Goal: Task Accomplishment & Management: Manage account settings

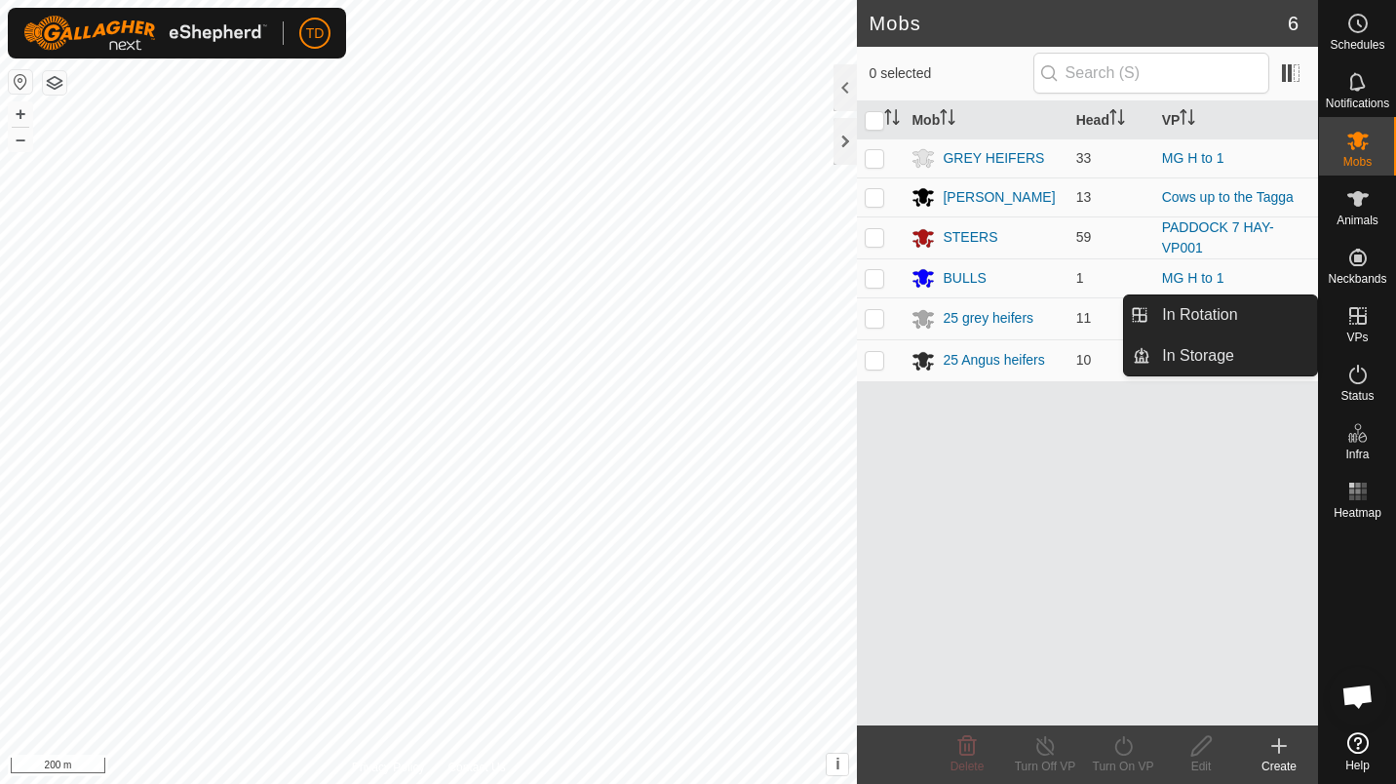
click at [1367, 332] on div "VPs" at bounding box center [1357, 321] width 77 height 58
click at [1282, 317] on link "In Rotation" at bounding box center [1233, 314] width 167 height 39
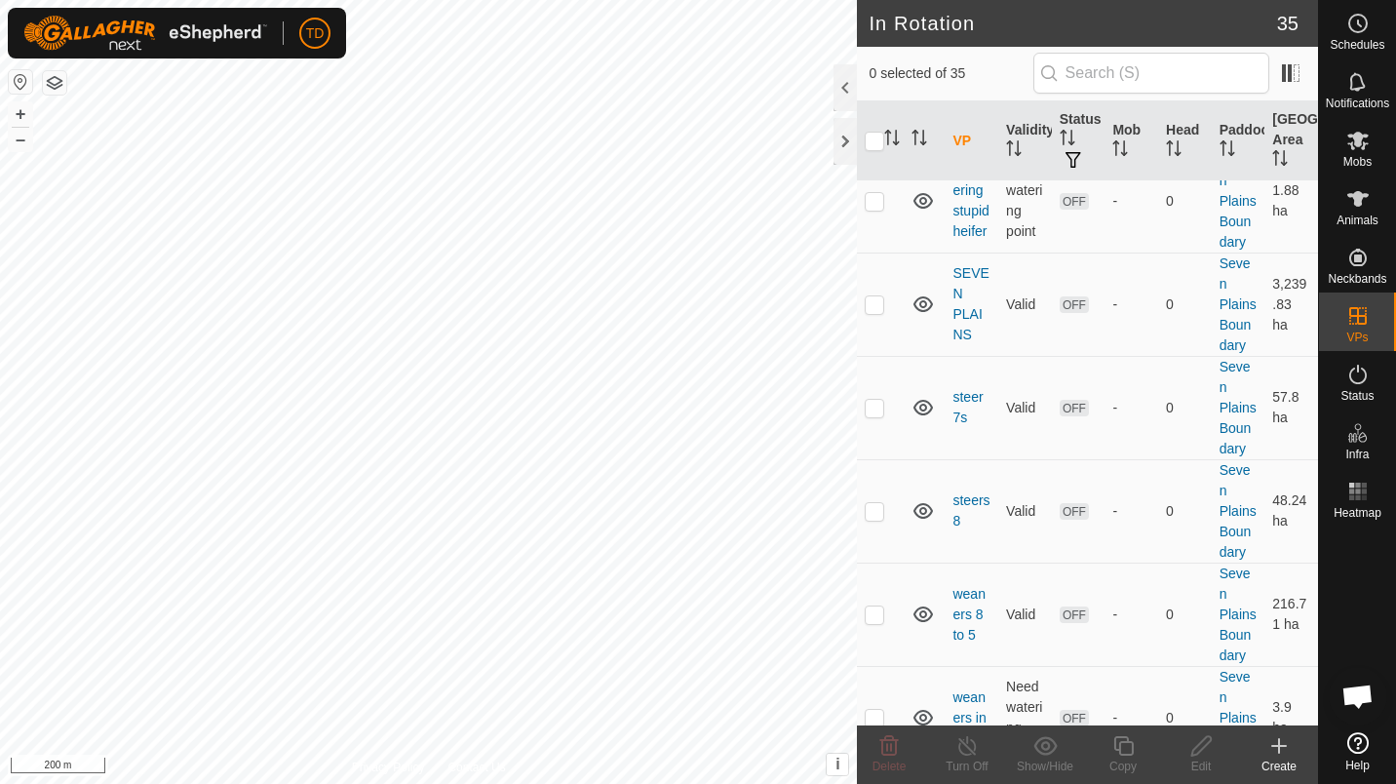
scroll to position [2672, 0]
click at [885, 748] on icon at bounding box center [888, 745] width 23 height 23
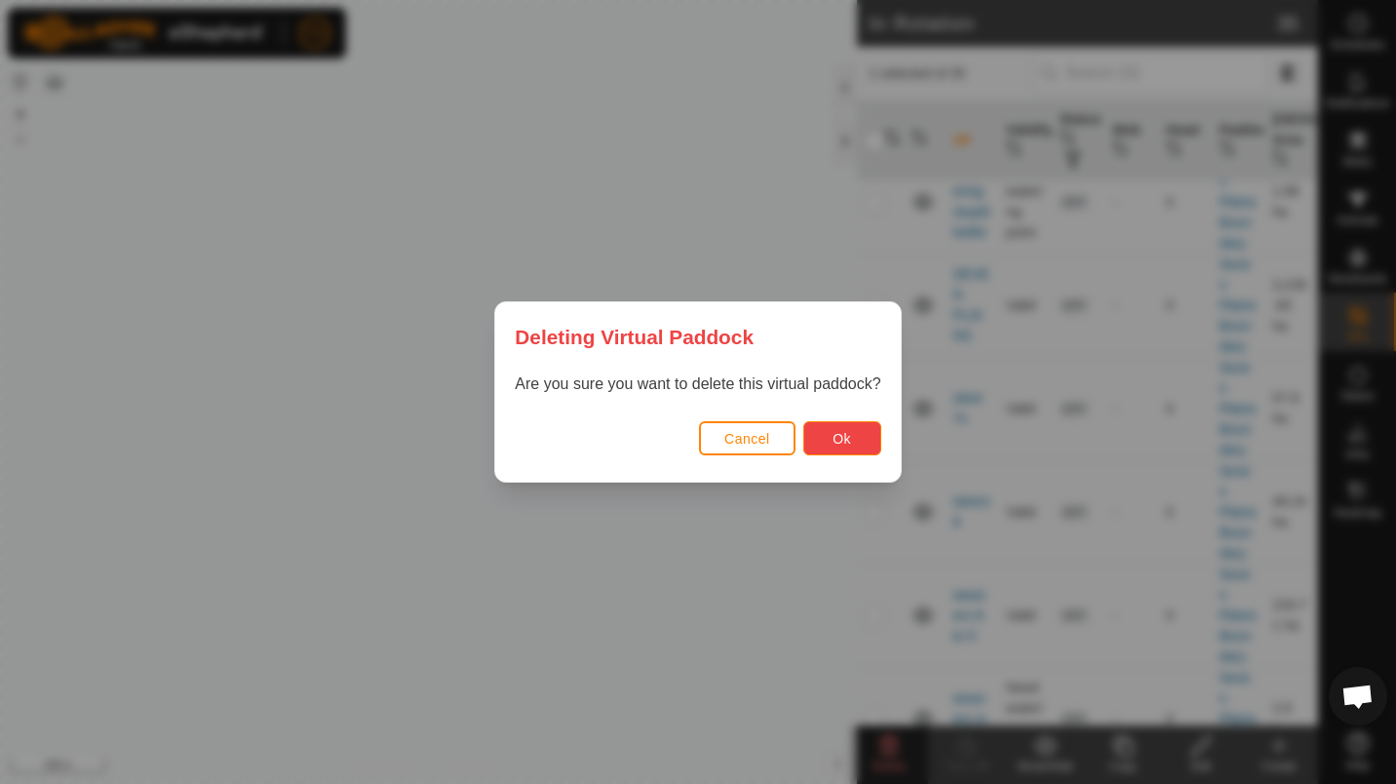
click at [848, 432] on span "Ok" at bounding box center [841, 439] width 19 height 16
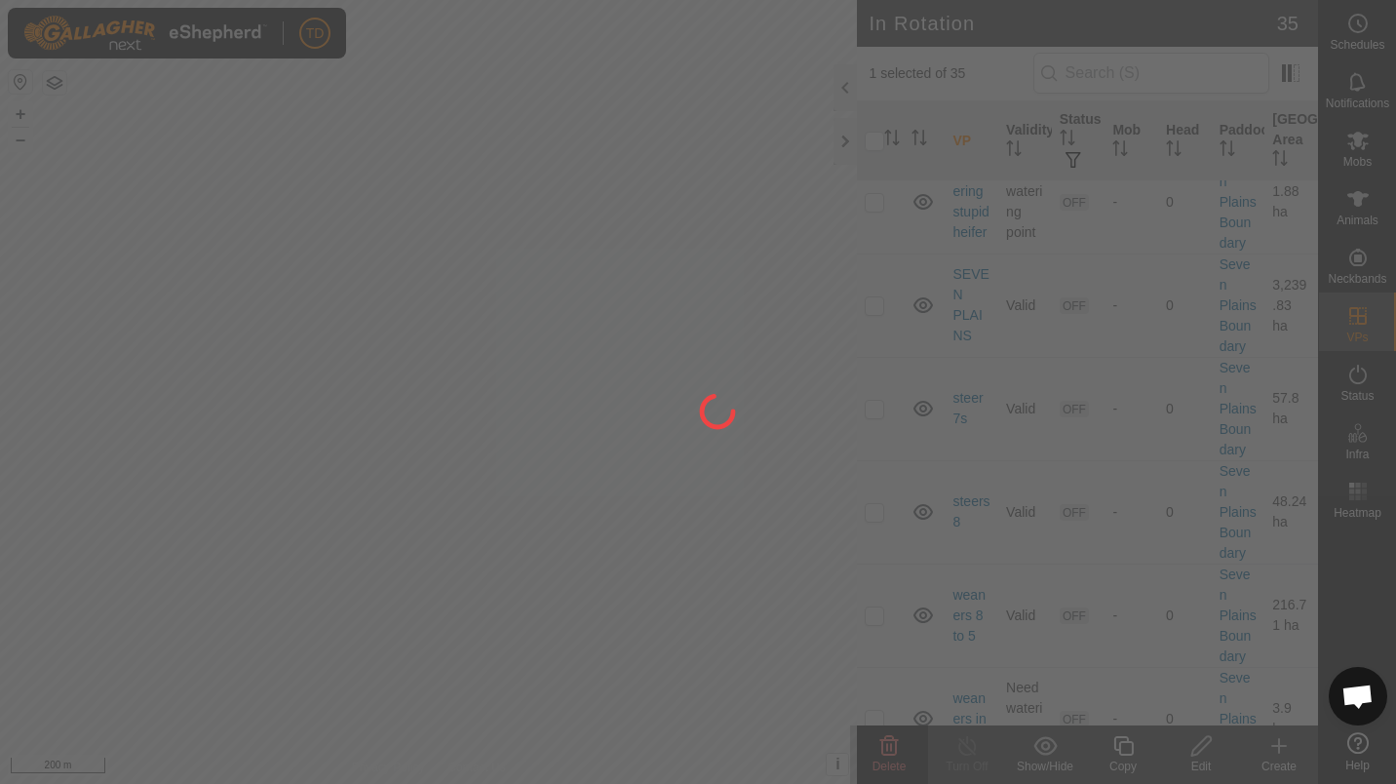
checkbox input "false"
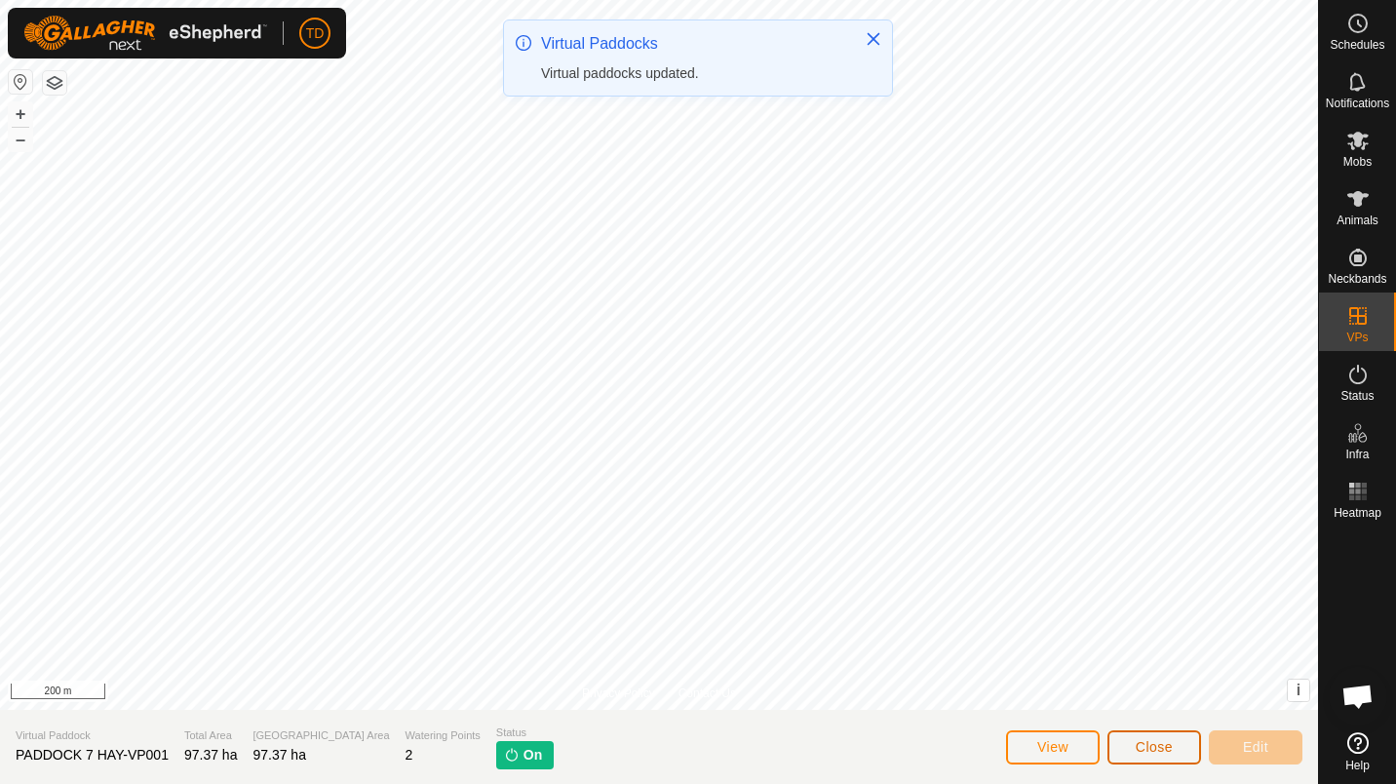
click at [1144, 748] on span "Close" at bounding box center [1153, 747] width 37 height 16
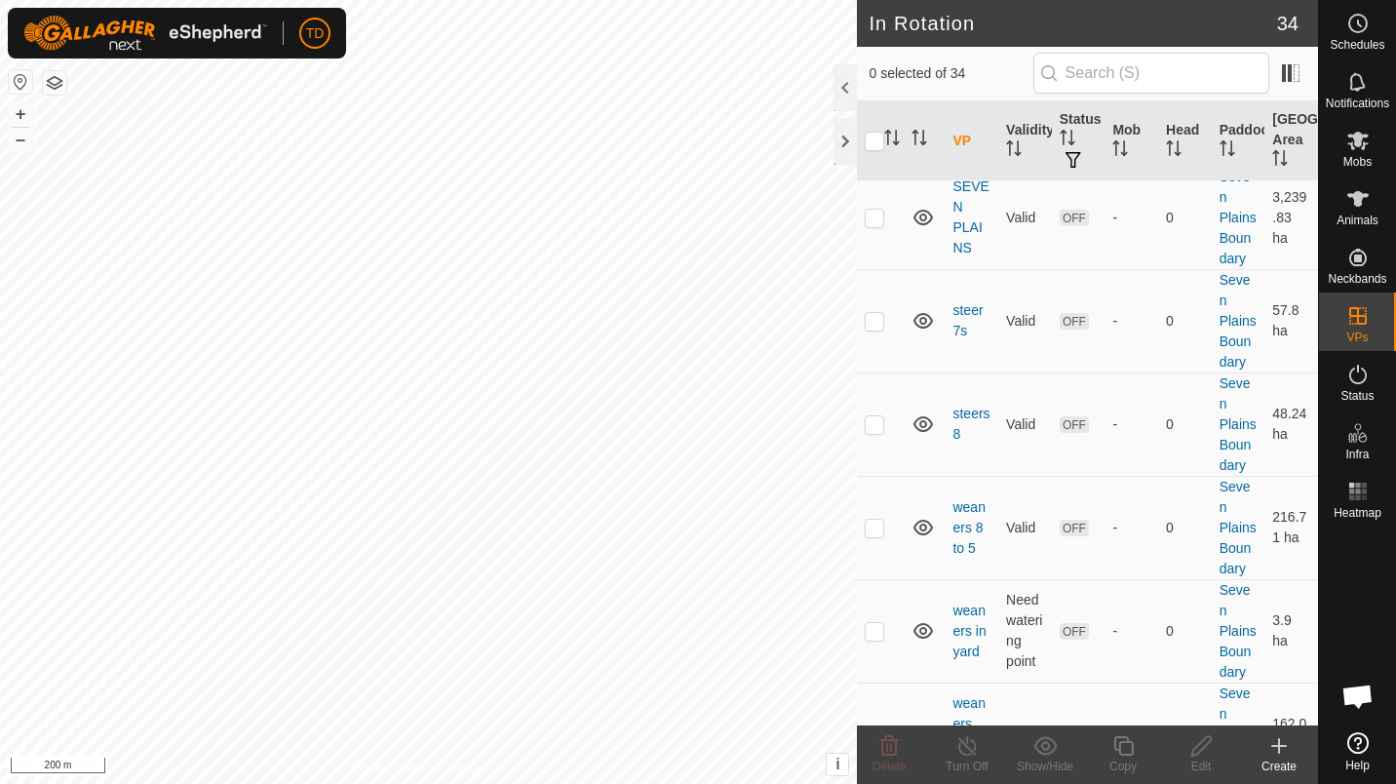
scroll to position [2656, 0]
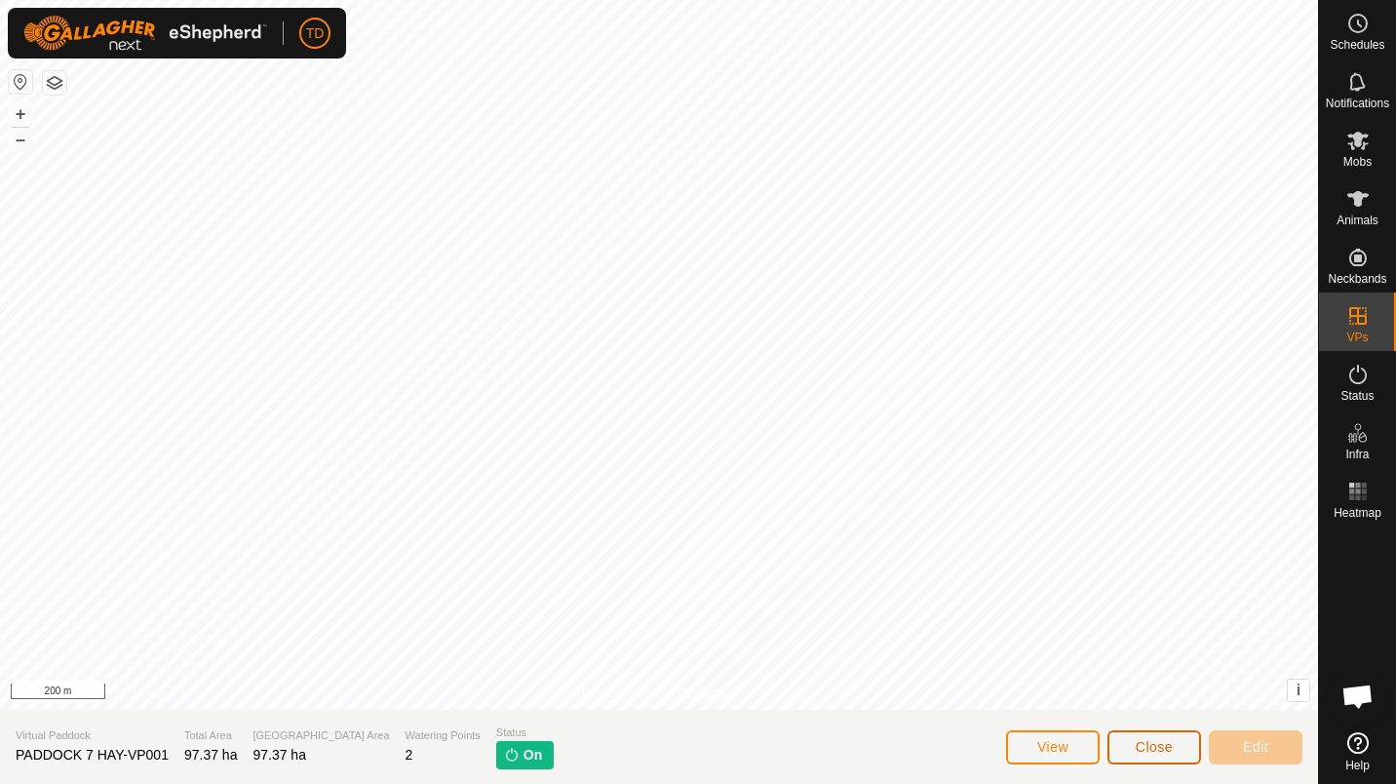
click at [1171, 746] on span "Close" at bounding box center [1153, 747] width 37 height 16
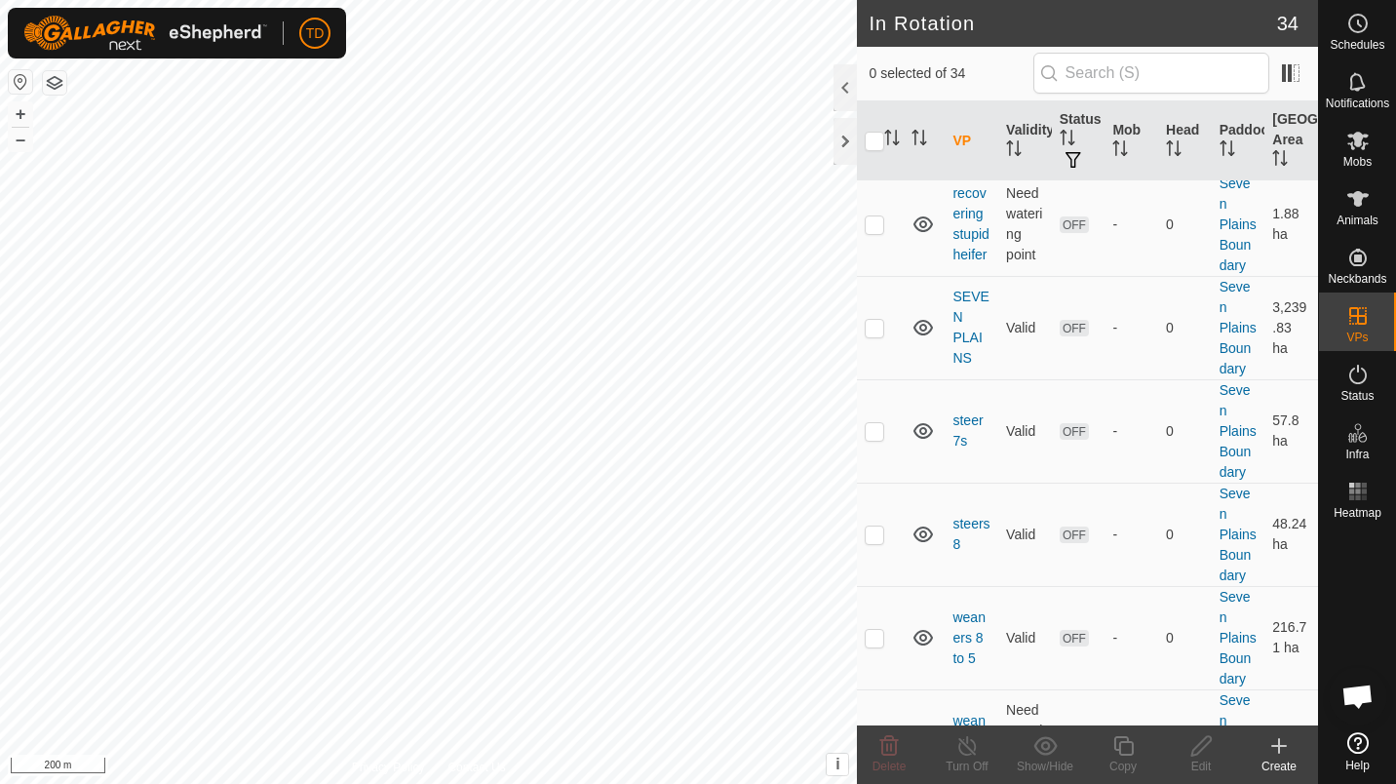
scroll to position [2548, 0]
click at [881, 14] on p-checkbox at bounding box center [873, 6] width 19 height 16
checkbox input "true"
click at [1115, 766] on div "Copy" at bounding box center [1123, 766] width 78 height 18
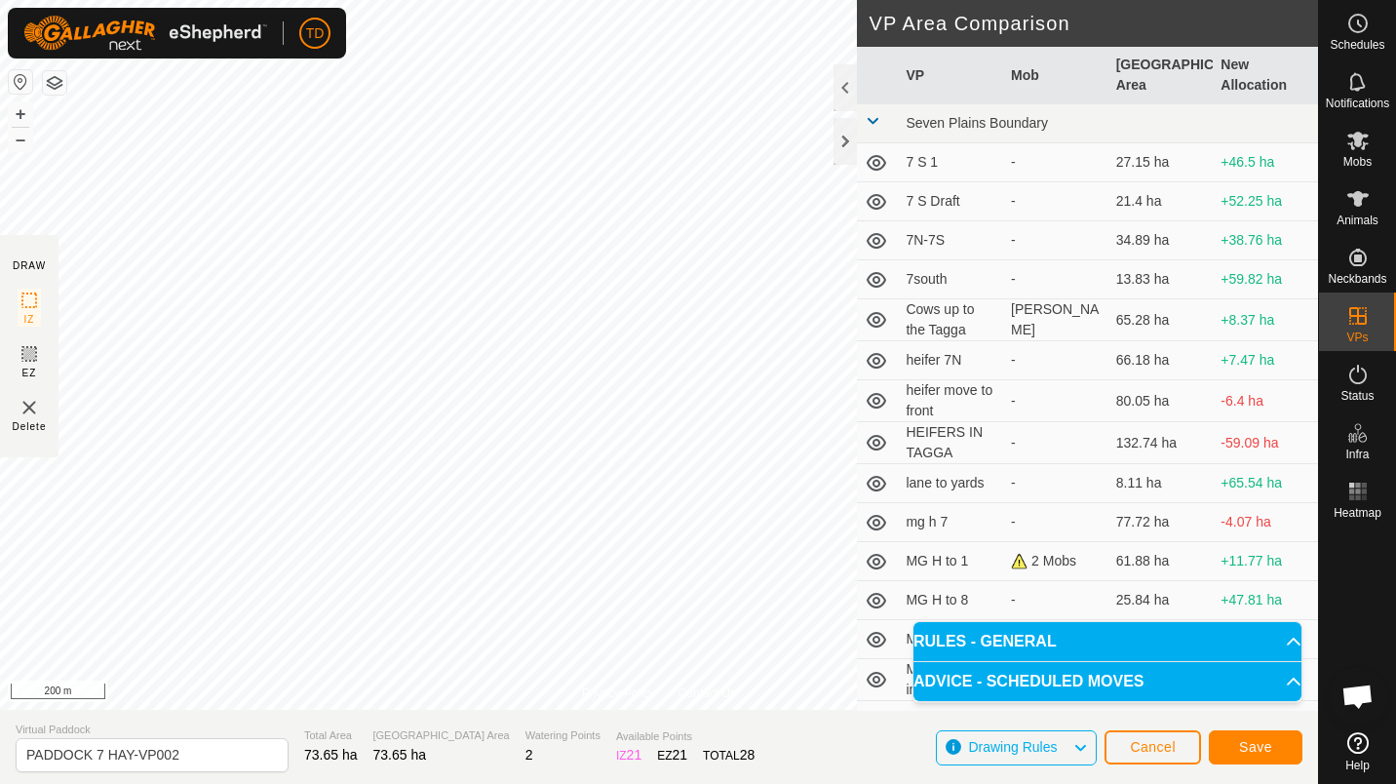
drag, startPoint x: 921, startPoint y: 675, endPoint x: 893, endPoint y: 668, distance: 29.3
click at [1228, 749] on button "Save" at bounding box center [1255, 747] width 94 height 34
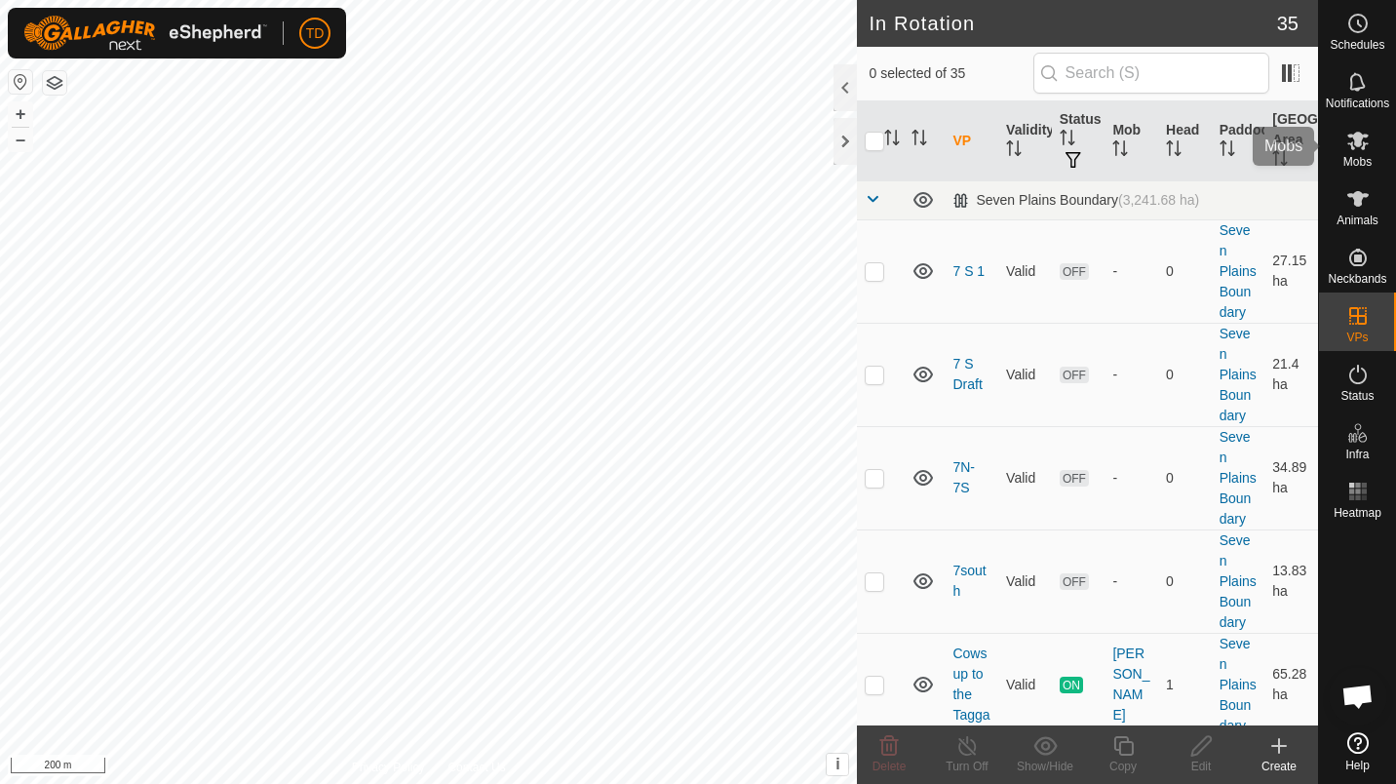
click at [1385, 158] on div "Mobs" at bounding box center [1357, 146] width 77 height 58
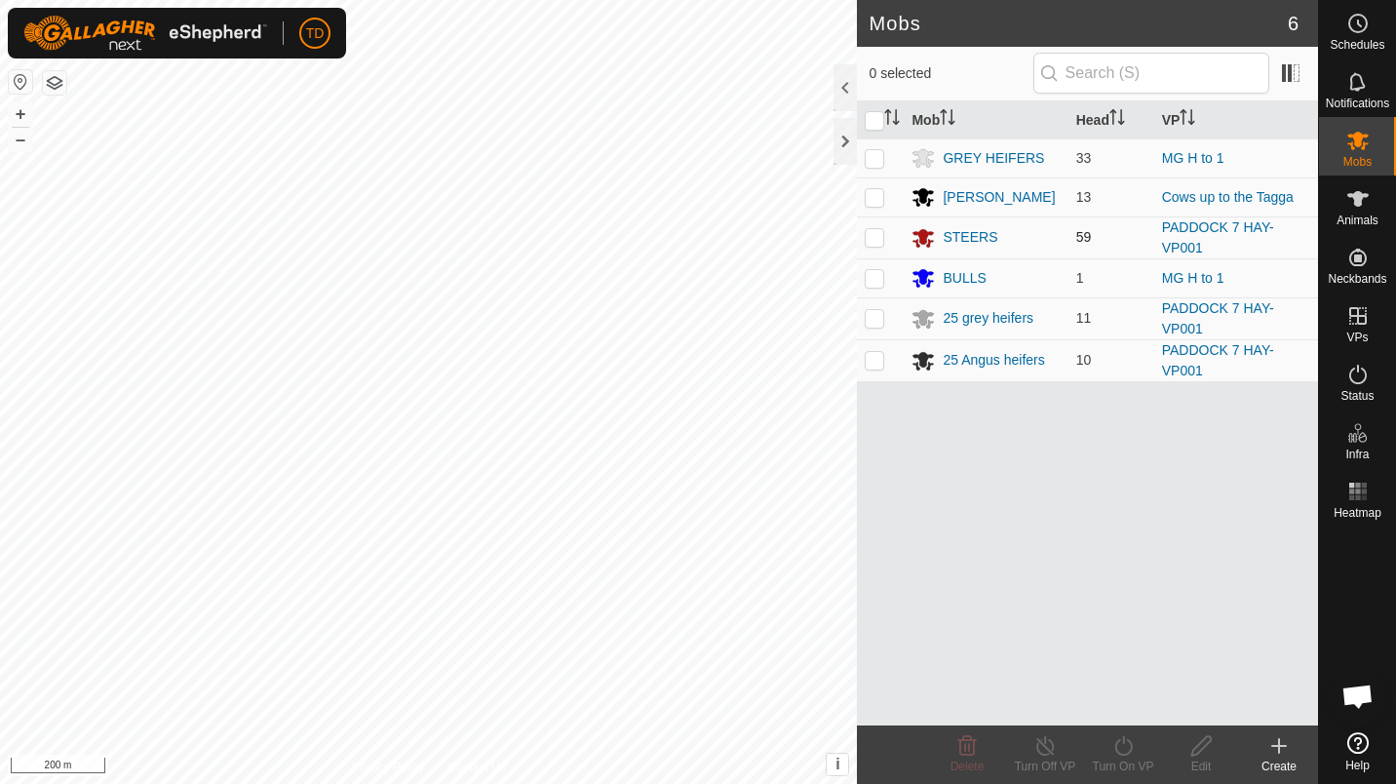
click at [881, 234] on p-checkbox at bounding box center [873, 237] width 19 height 16
checkbox input "true"
click at [868, 313] on p-checkbox at bounding box center [873, 318] width 19 height 16
checkbox input "true"
click at [872, 359] on p-checkbox at bounding box center [873, 360] width 19 height 16
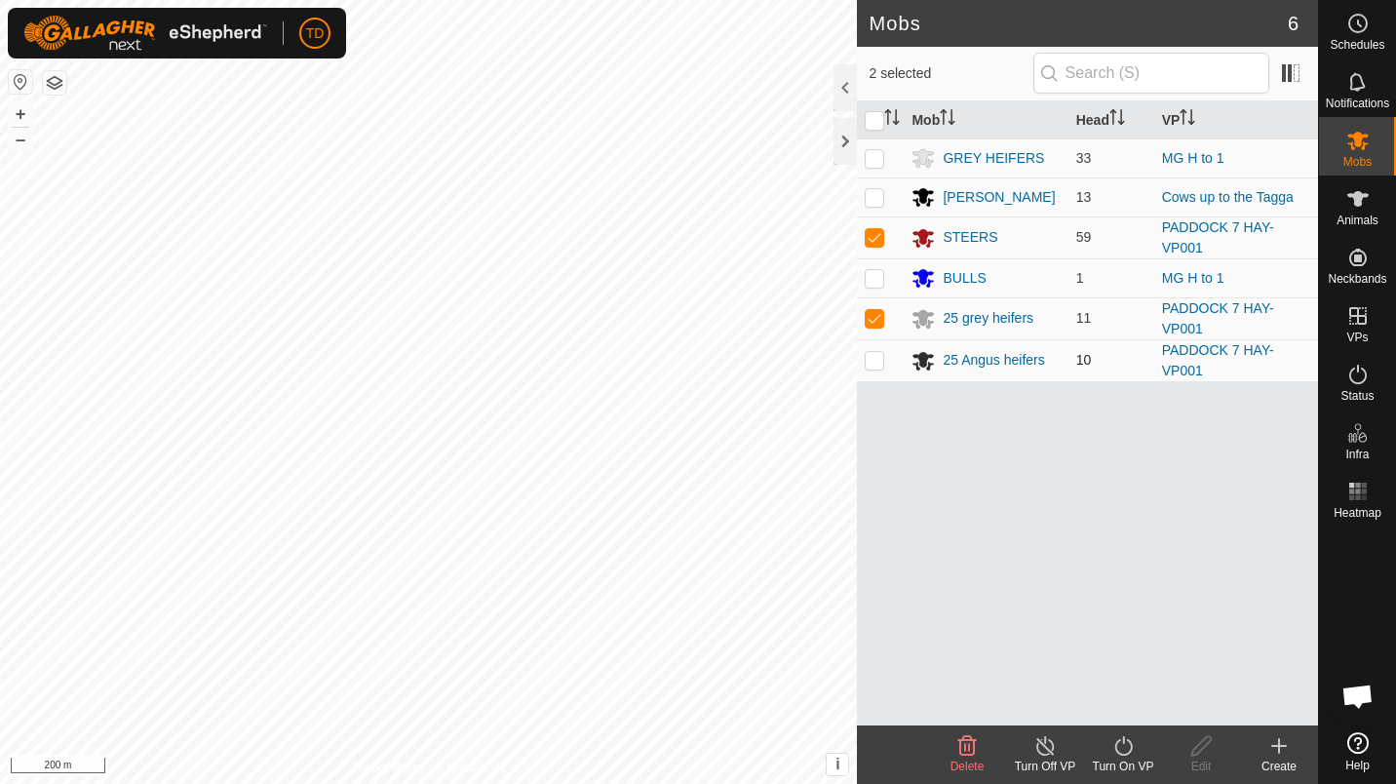
checkbox input "true"
click at [1117, 755] on icon at bounding box center [1123, 745] width 24 height 23
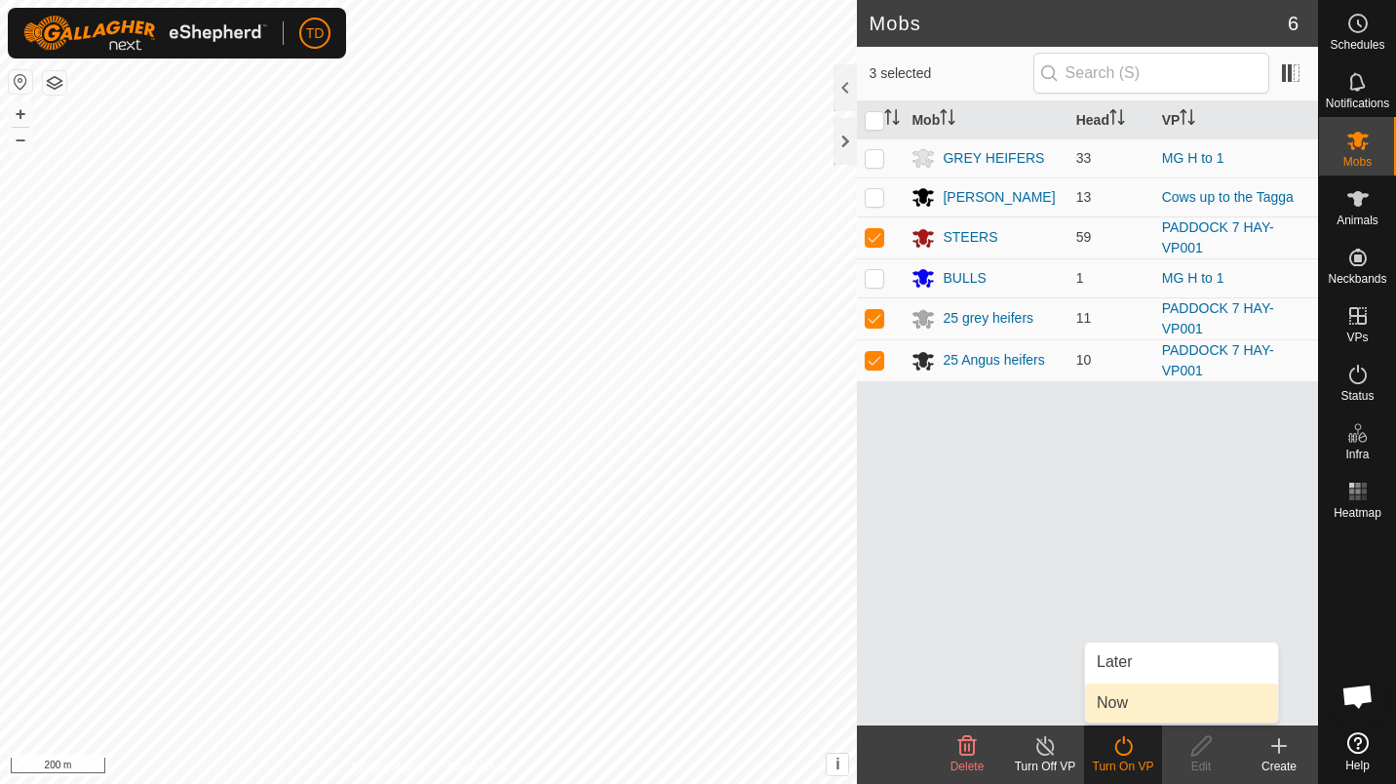
click at [1130, 691] on link "Now" at bounding box center [1181, 702] width 193 height 39
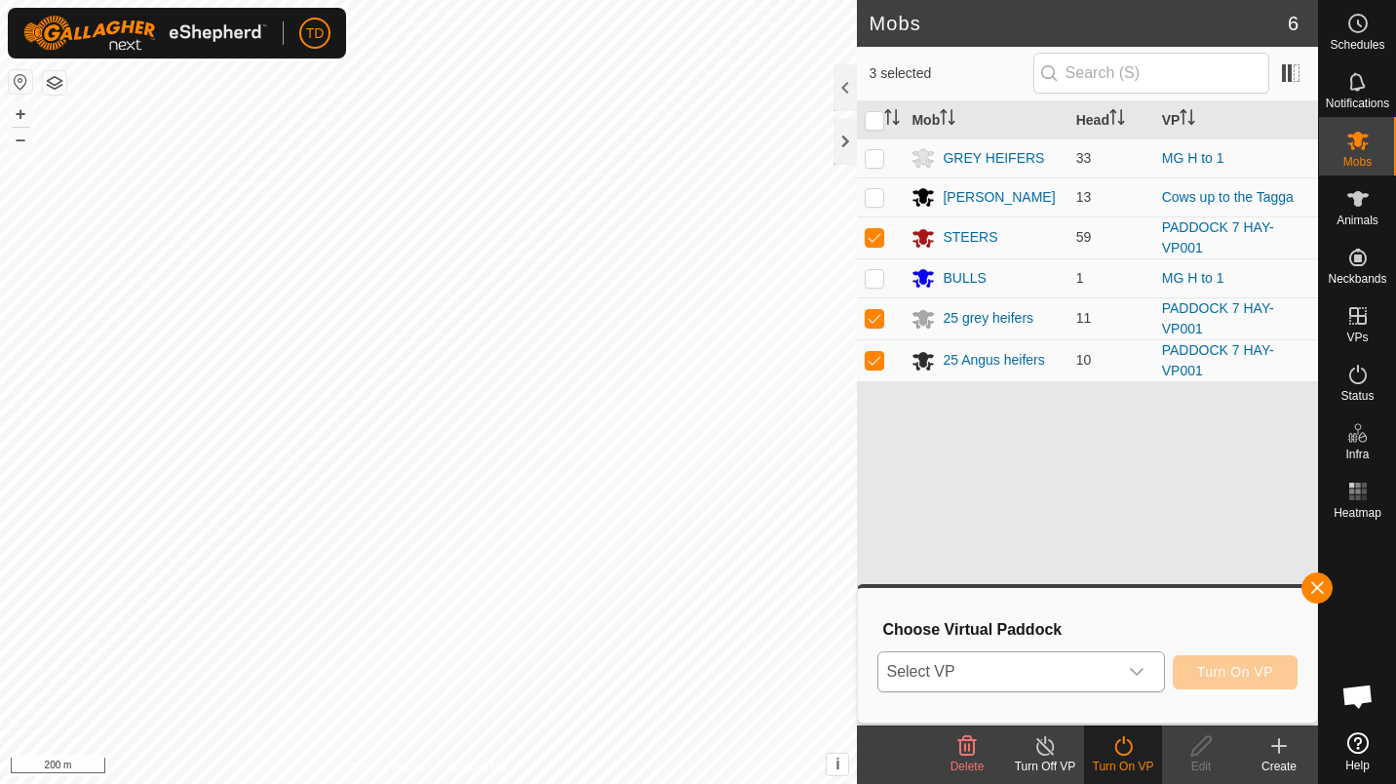
click at [1062, 659] on span "Select VP" at bounding box center [997, 671] width 238 height 39
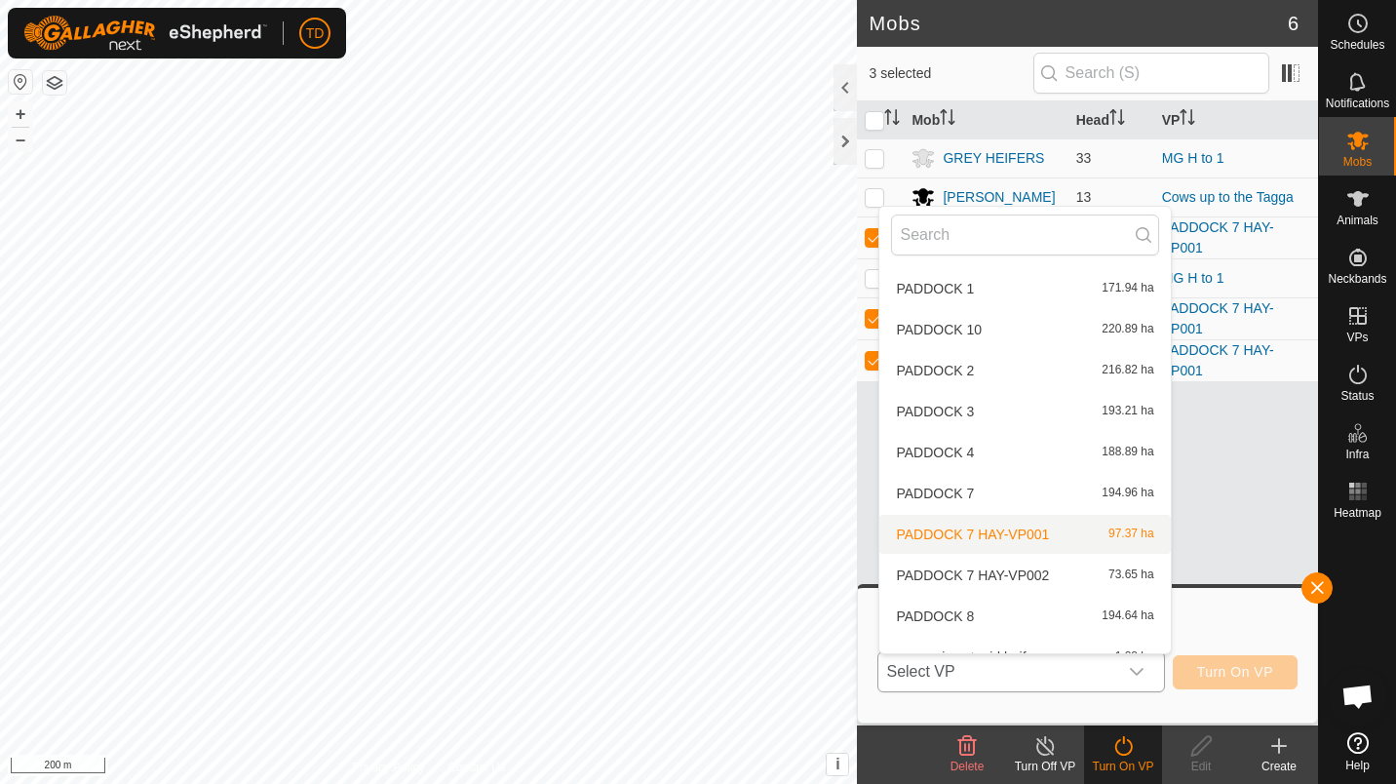
scroll to position [733, 0]
click at [1064, 533] on li "PADDOCK 7 HAY-VP002 73.65 ha" at bounding box center [1024, 536] width 290 height 39
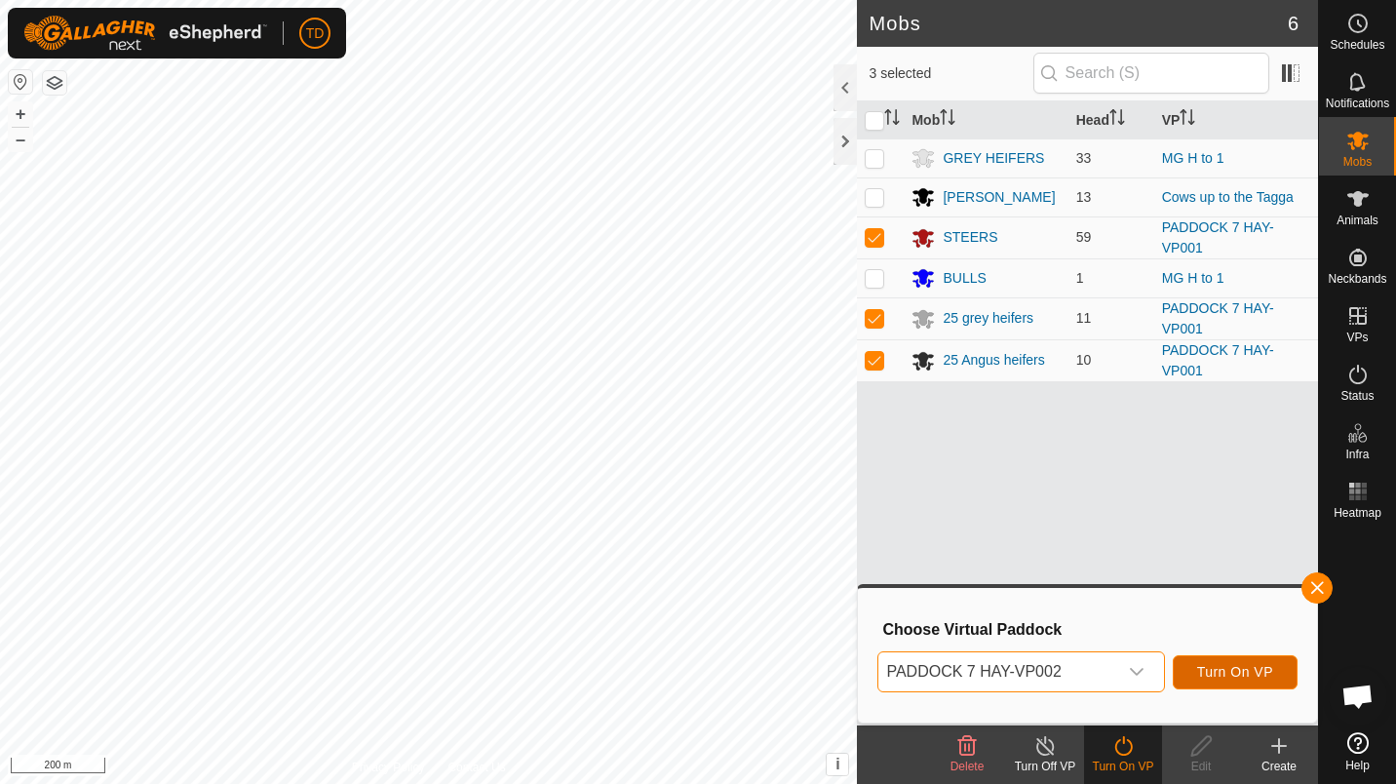
click at [1222, 677] on span "Turn On VP" at bounding box center [1235, 672] width 76 height 16
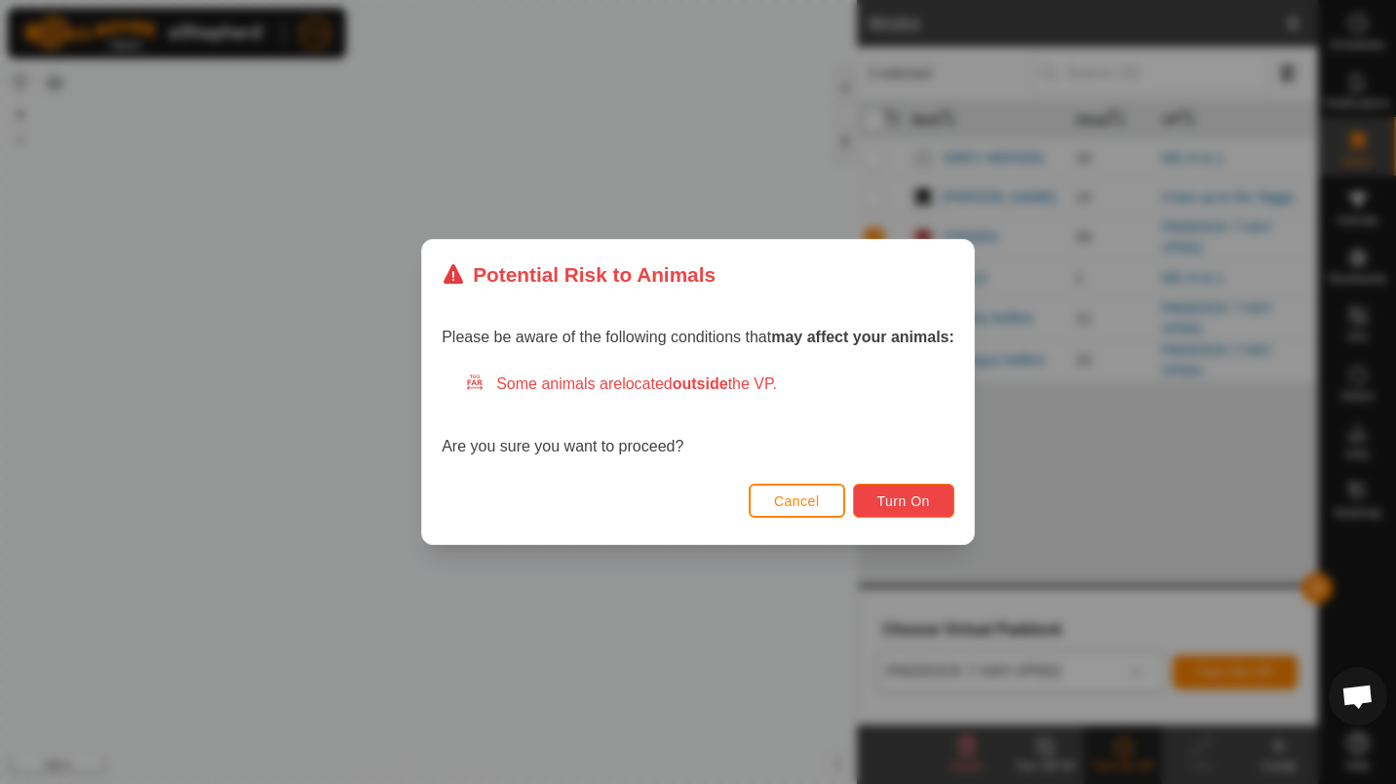
click at [927, 515] on button "Turn On" at bounding box center [903, 500] width 101 height 34
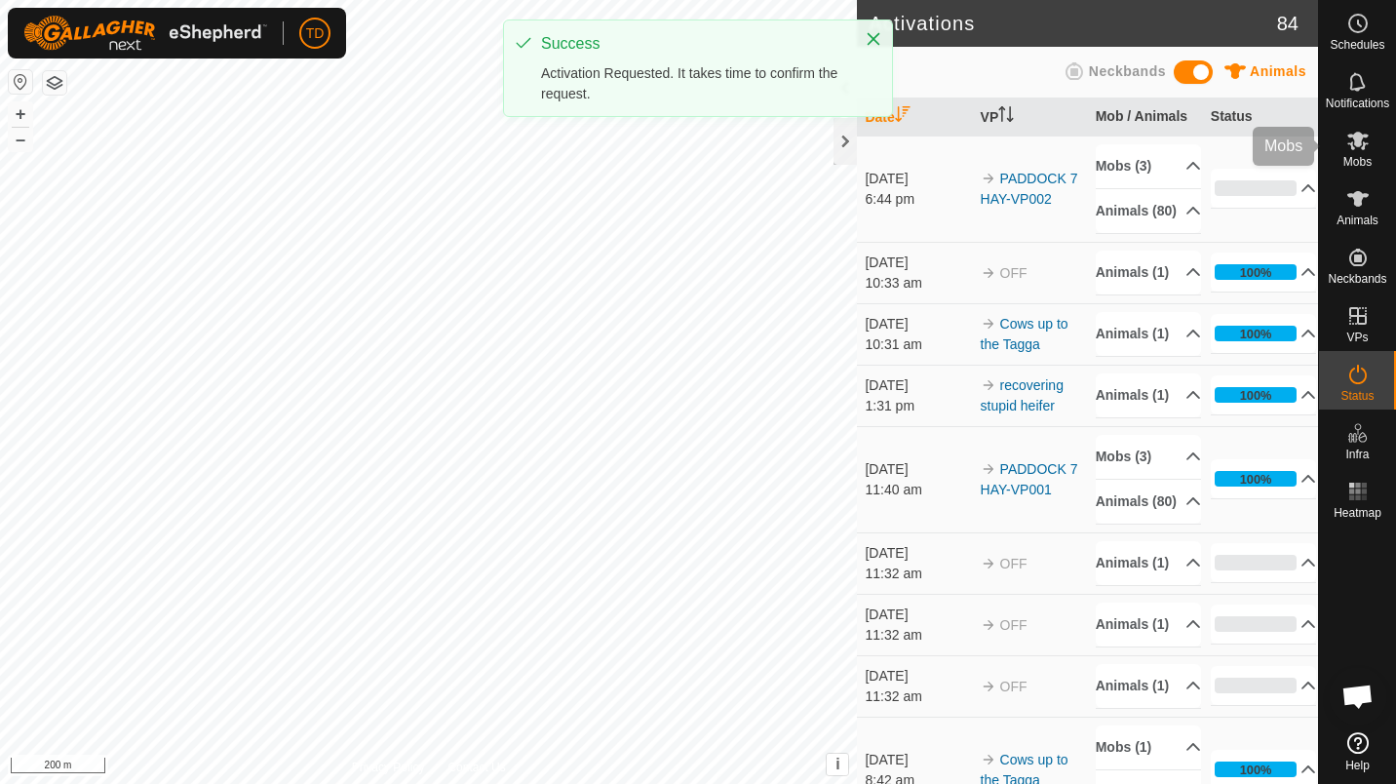
click at [1360, 148] on icon at bounding box center [1357, 140] width 23 height 23
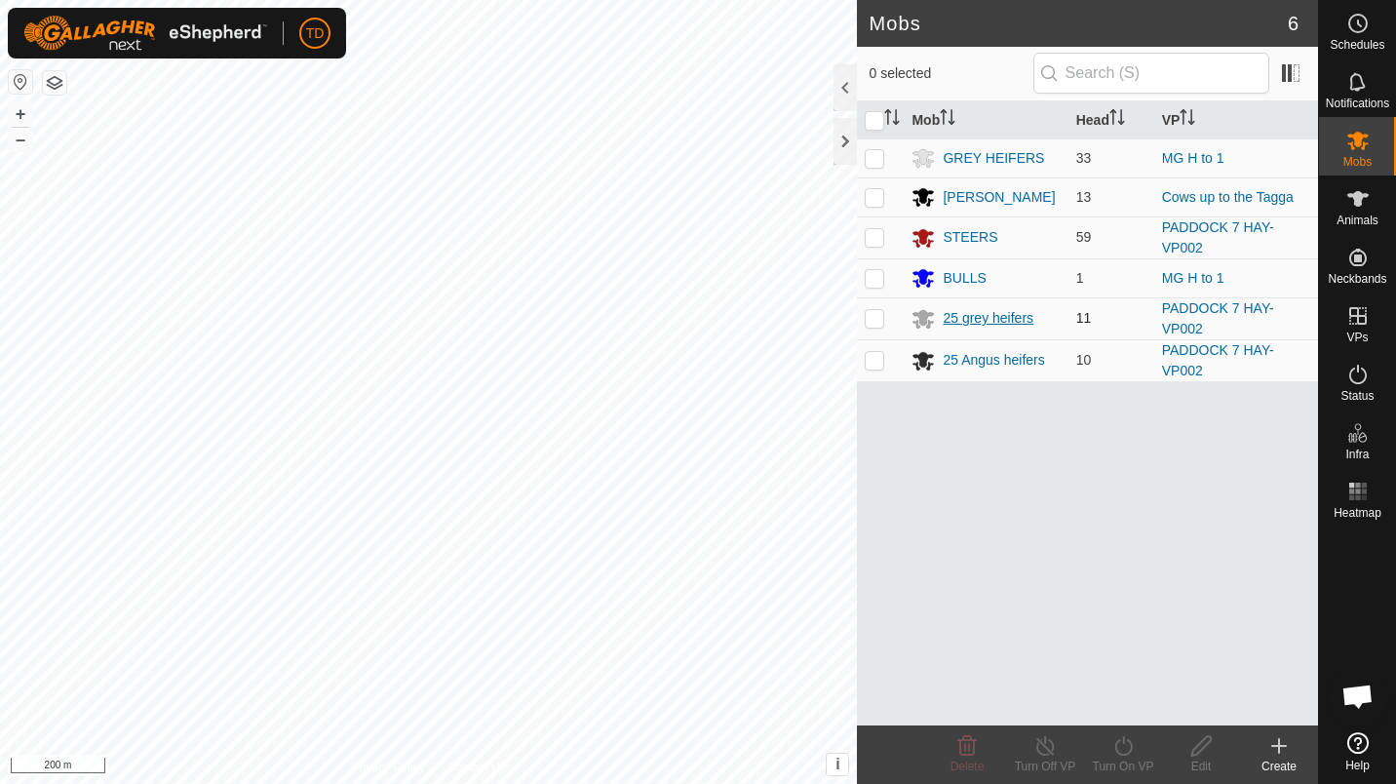
click at [1000, 308] on div "25 grey heifers" at bounding box center [987, 318] width 91 height 20
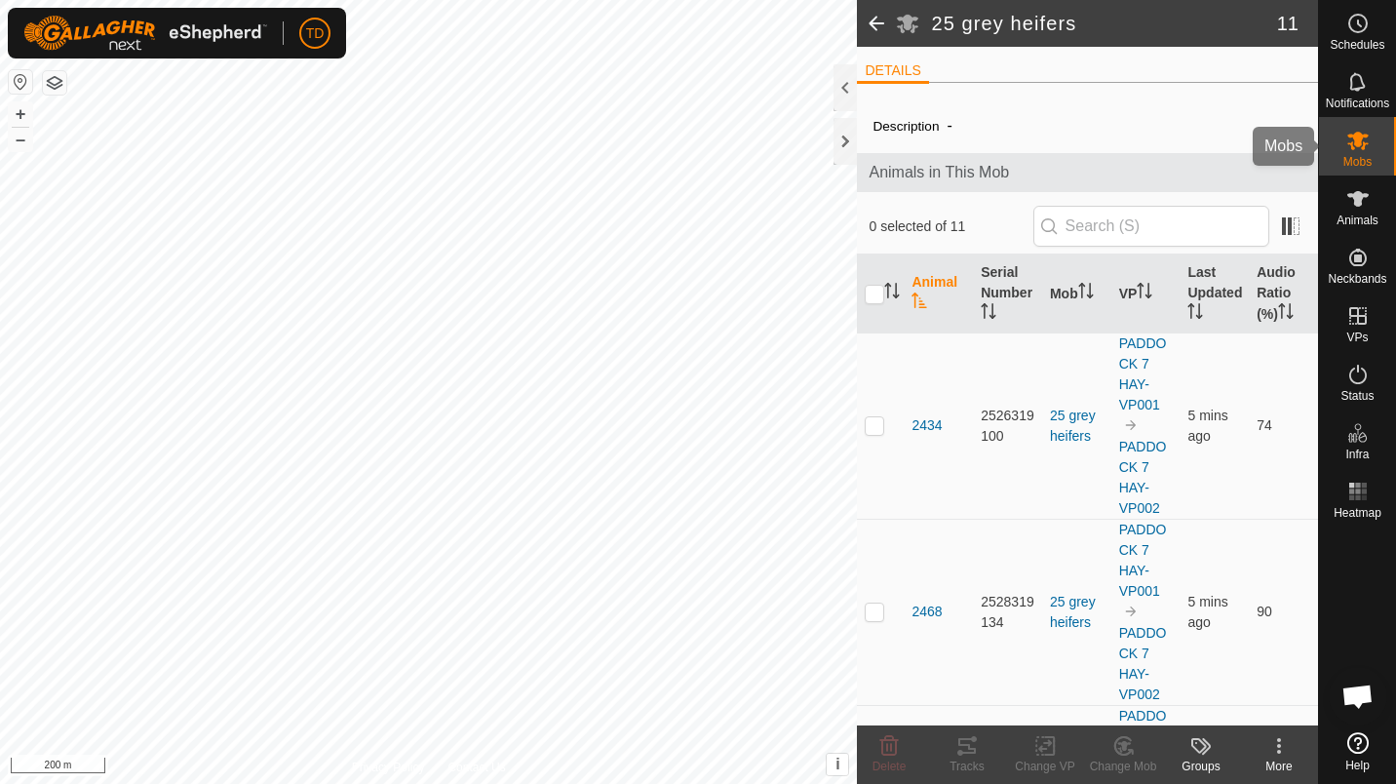
click at [1367, 164] on span "Mobs" at bounding box center [1357, 162] width 28 height 12
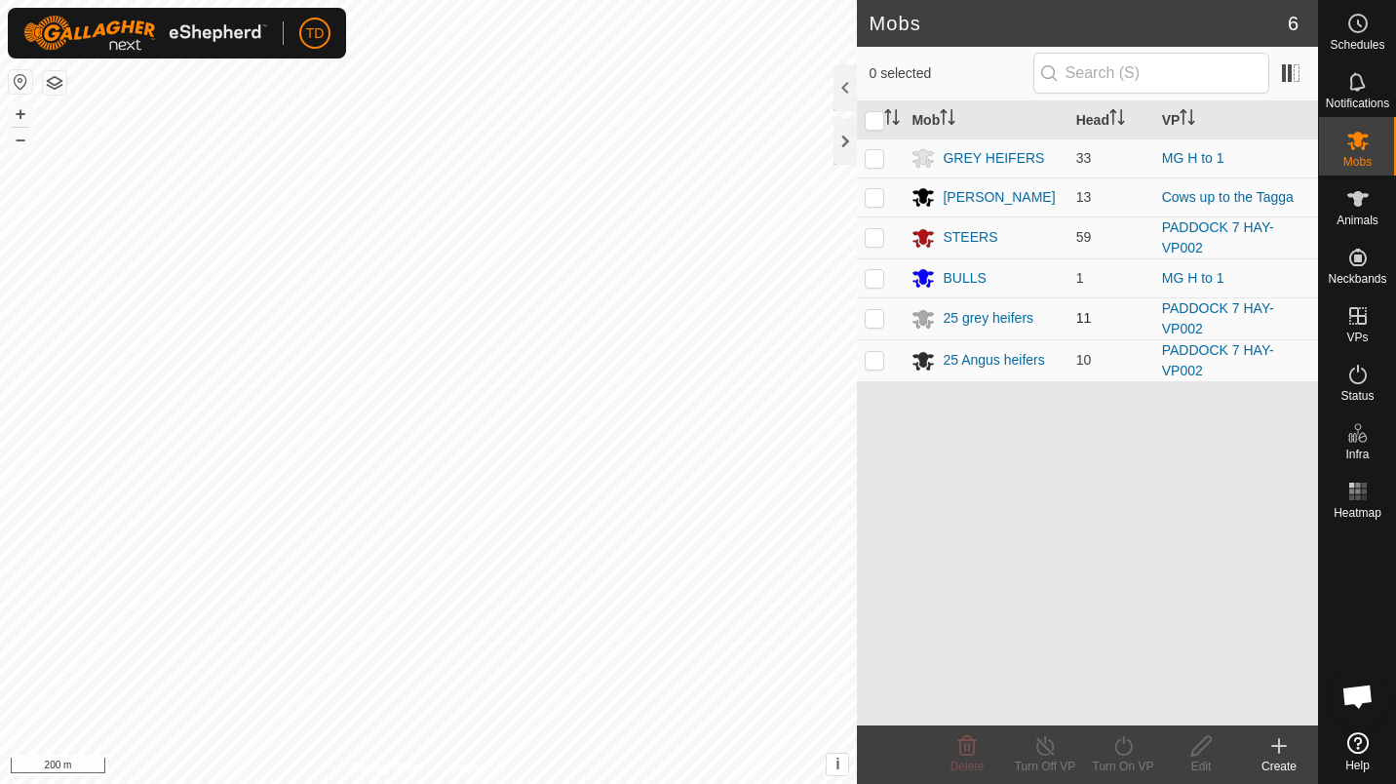
click at [876, 323] on td at bounding box center [880, 318] width 47 height 42
checkbox input "true"
click at [1199, 750] on icon at bounding box center [1200, 745] width 19 height 19
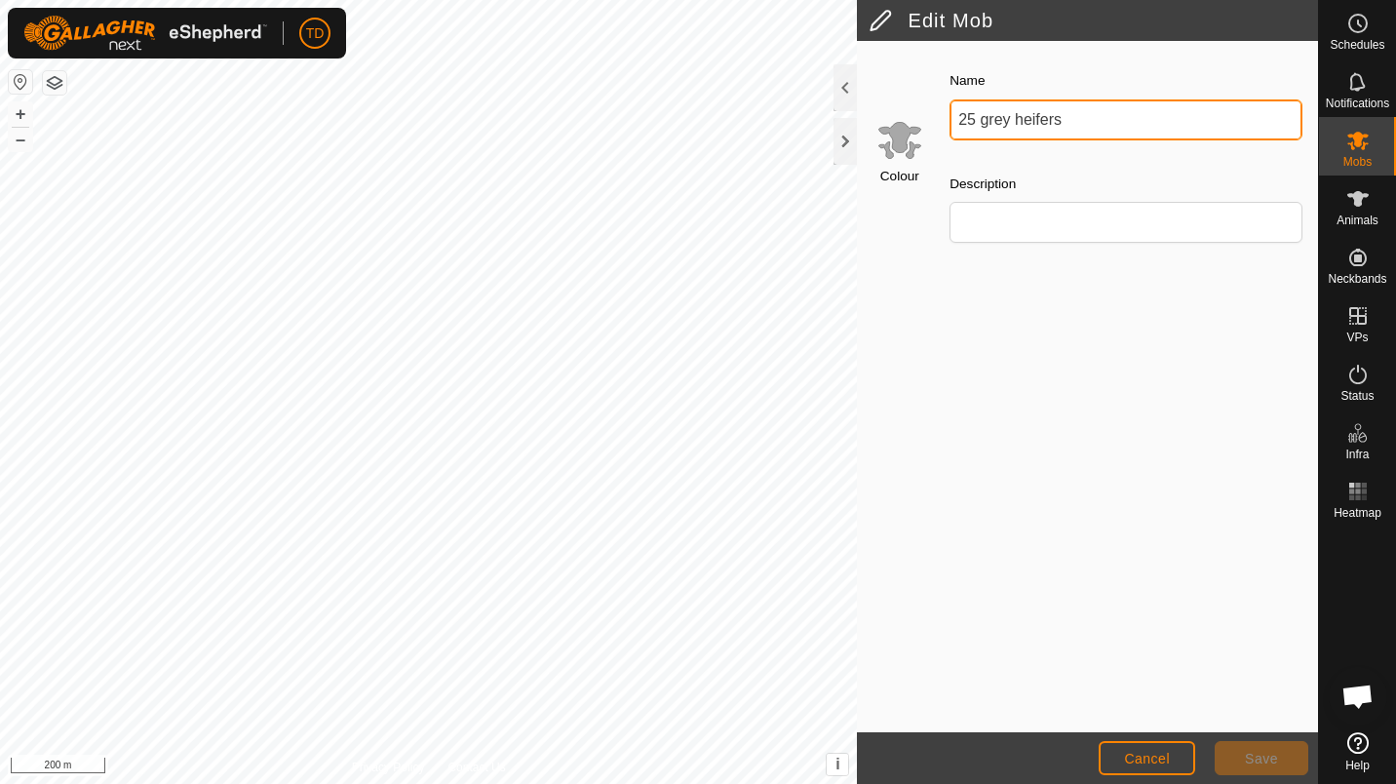
click at [989, 117] on input "25 grey heifers" at bounding box center [1125, 119] width 353 height 41
click at [1015, 114] on input "25 Grey heifers" at bounding box center [1125, 119] width 353 height 41
click at [1064, 119] on input "25 Grey heifers" at bounding box center [1125, 119] width 353 height 41
click at [1012, 123] on input "25 Grey heifers" at bounding box center [1125, 119] width 353 height 41
click at [1087, 119] on input "25 GREY heifers" at bounding box center [1125, 119] width 353 height 41
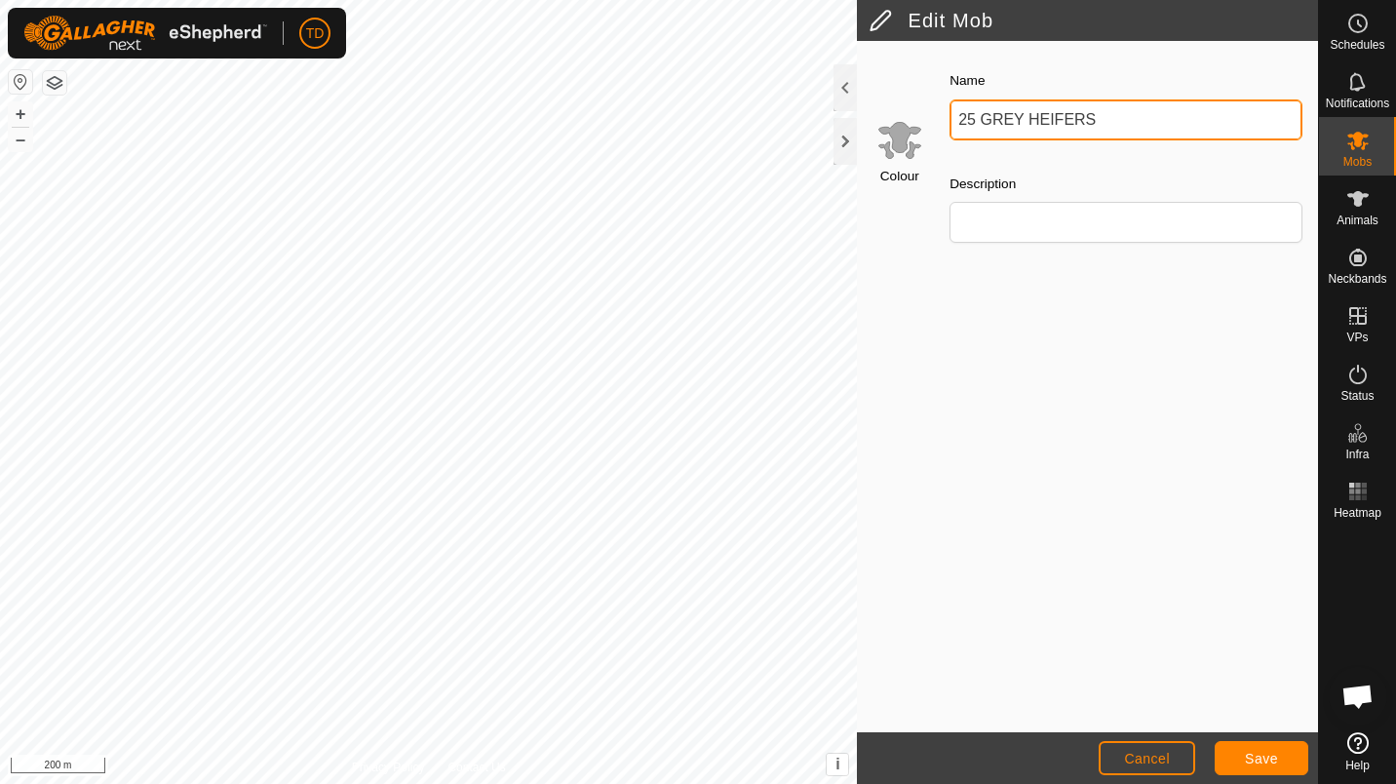
type input "25 GREY HEIFERS"
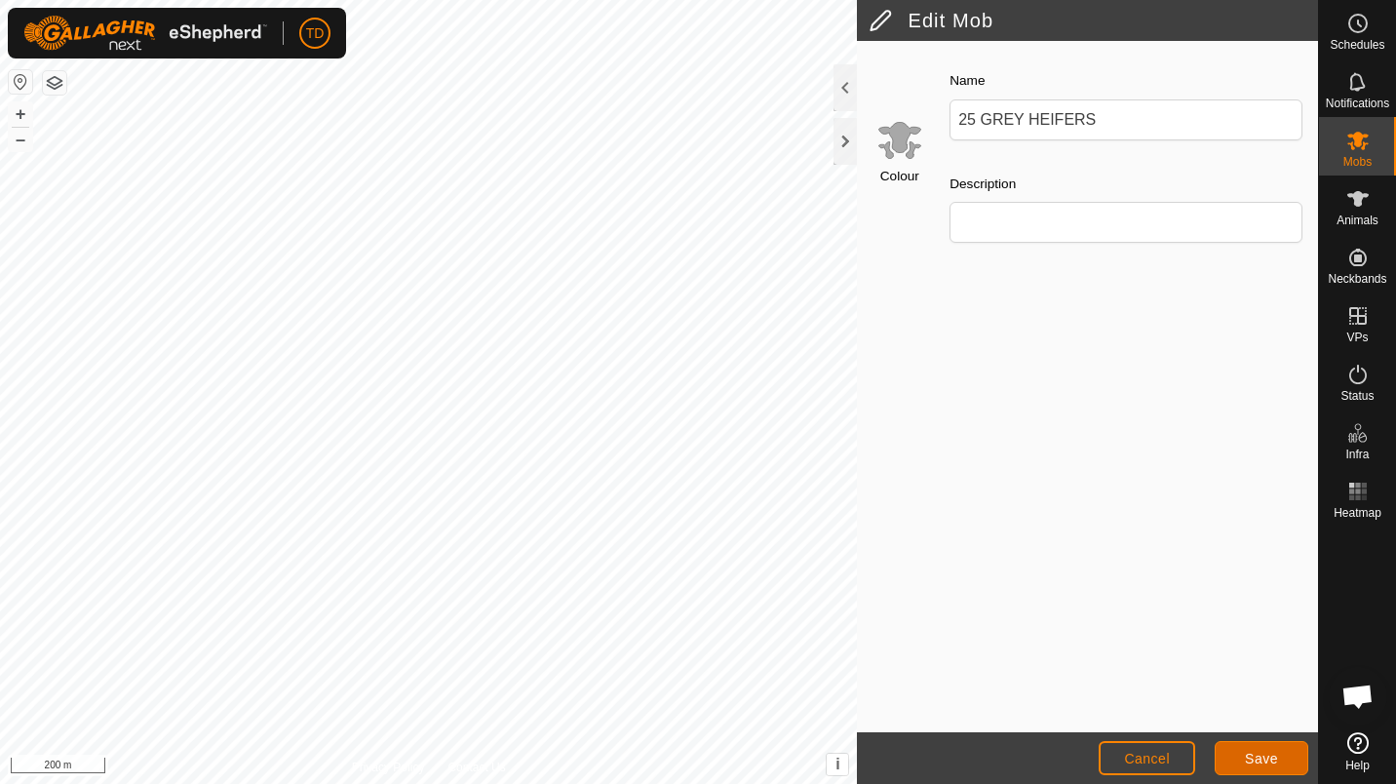
click at [1255, 750] on span "Save" at bounding box center [1261, 758] width 33 height 16
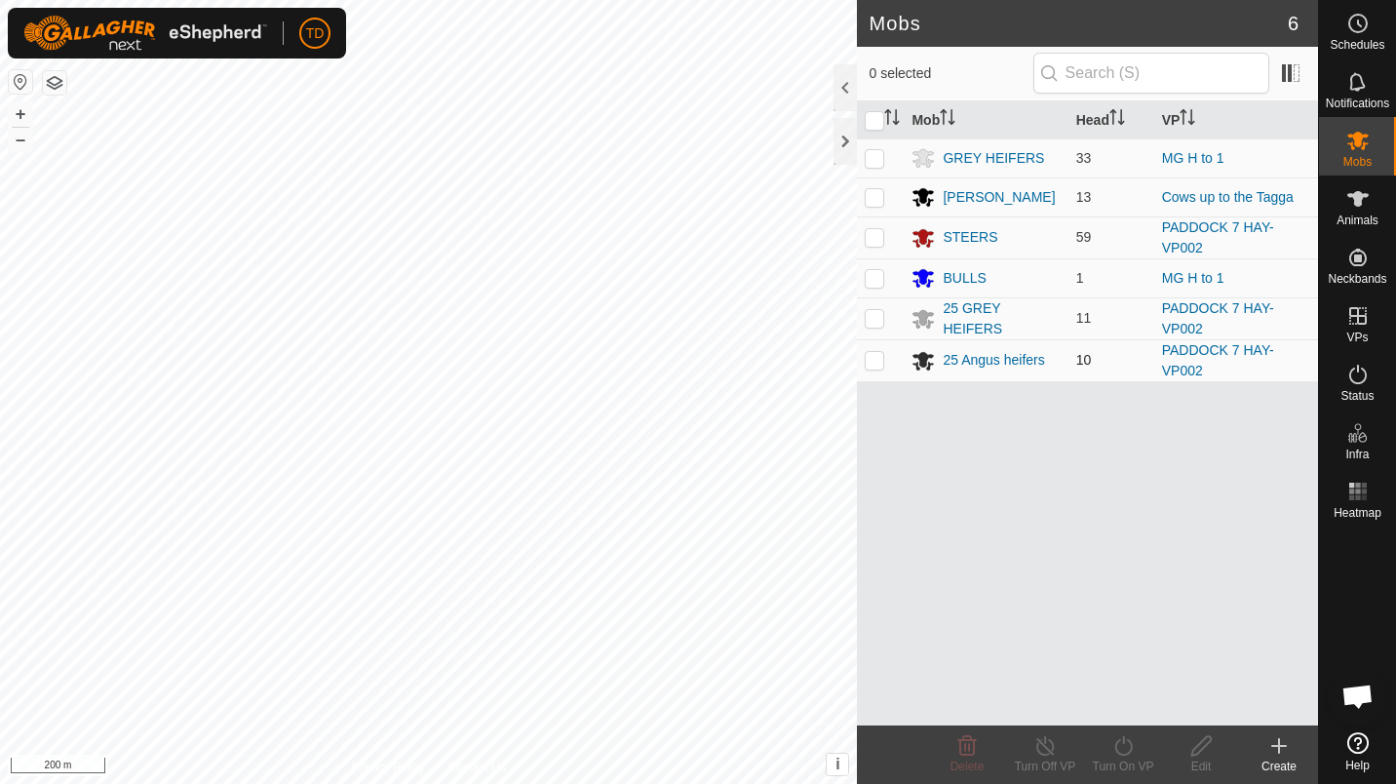
click at [864, 352] on p-checkbox at bounding box center [873, 360] width 19 height 16
checkbox input "true"
click at [1205, 742] on icon at bounding box center [1201, 745] width 24 height 23
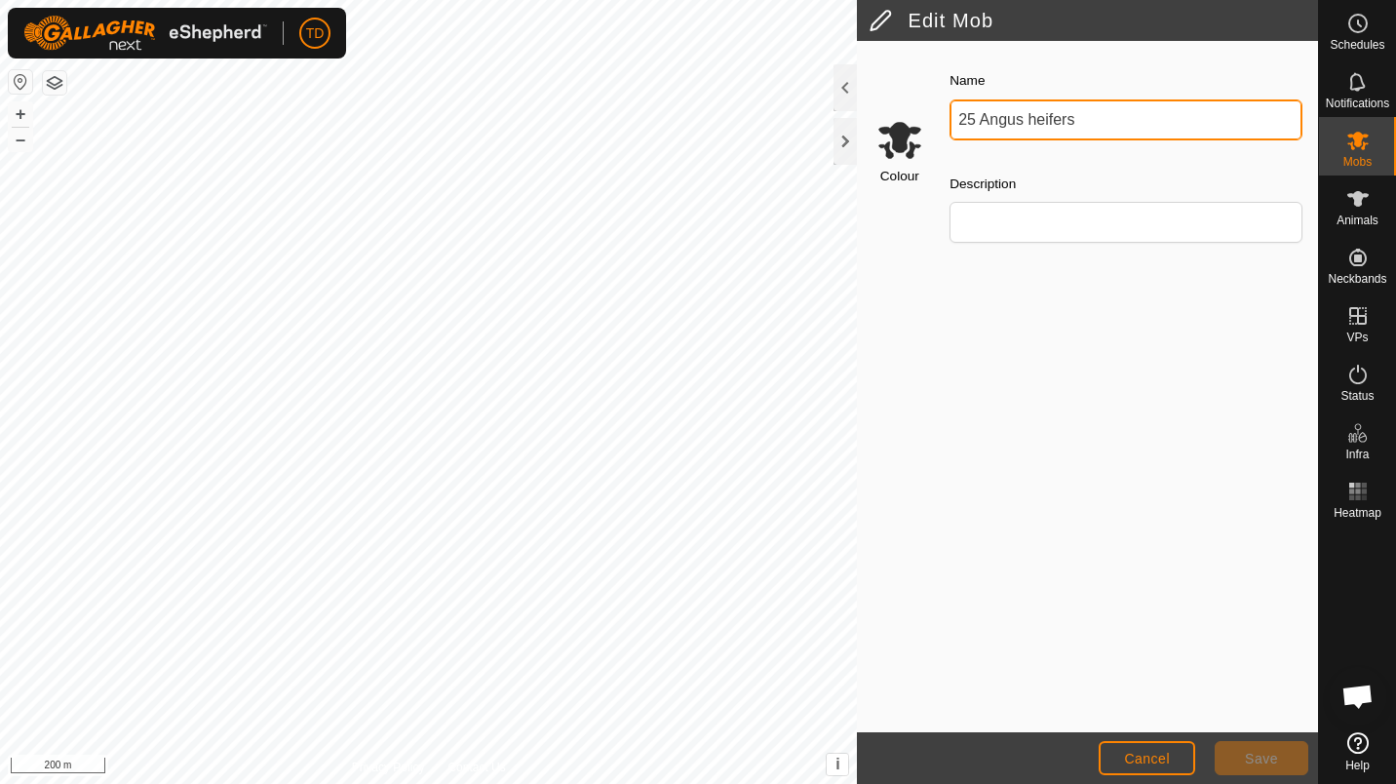
click at [1072, 125] on input "25 Angus heifers" at bounding box center [1125, 119] width 353 height 41
type input "25 [PERSON_NAME]"
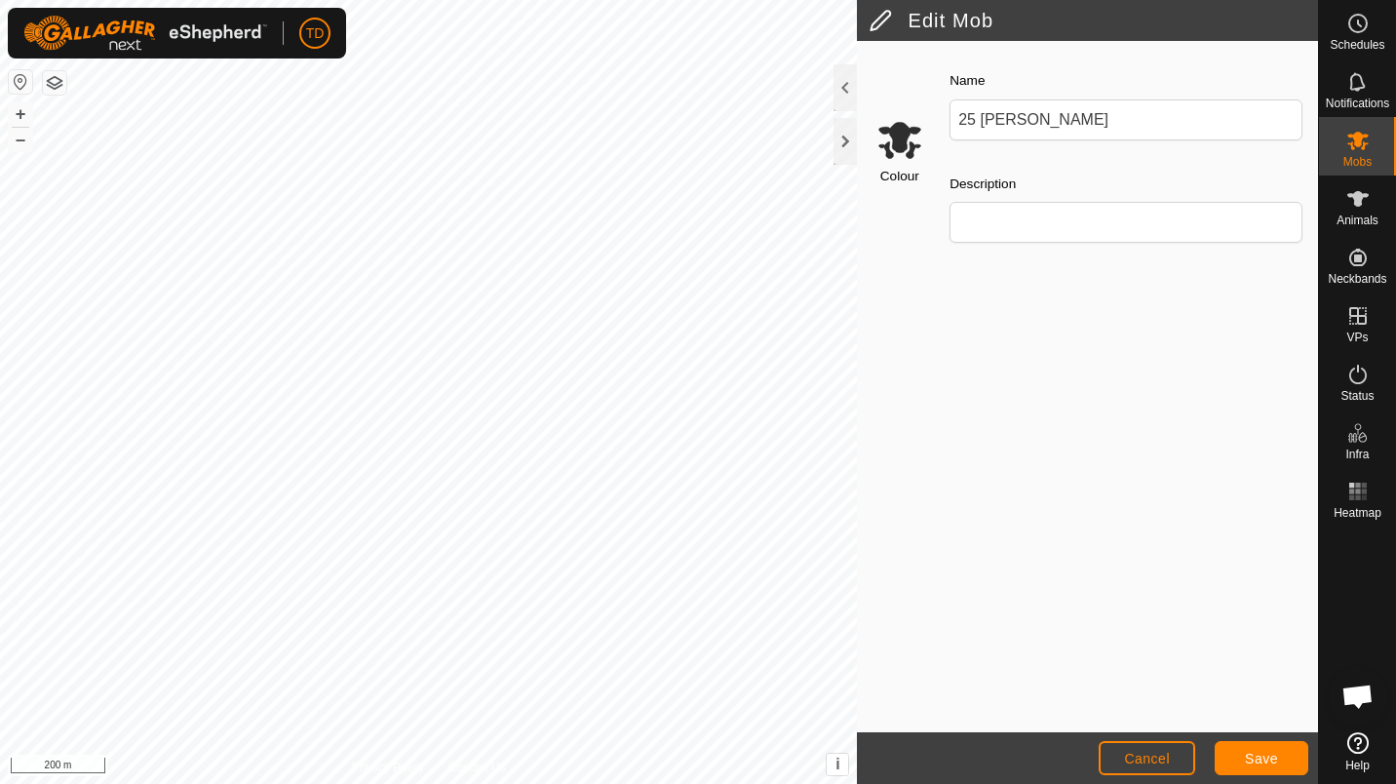
click at [1109, 351] on div "Colour Name 25 ANGUS HEIFERS Description" at bounding box center [1087, 386] width 461 height 691
click at [1267, 757] on span "Save" at bounding box center [1261, 758] width 33 height 16
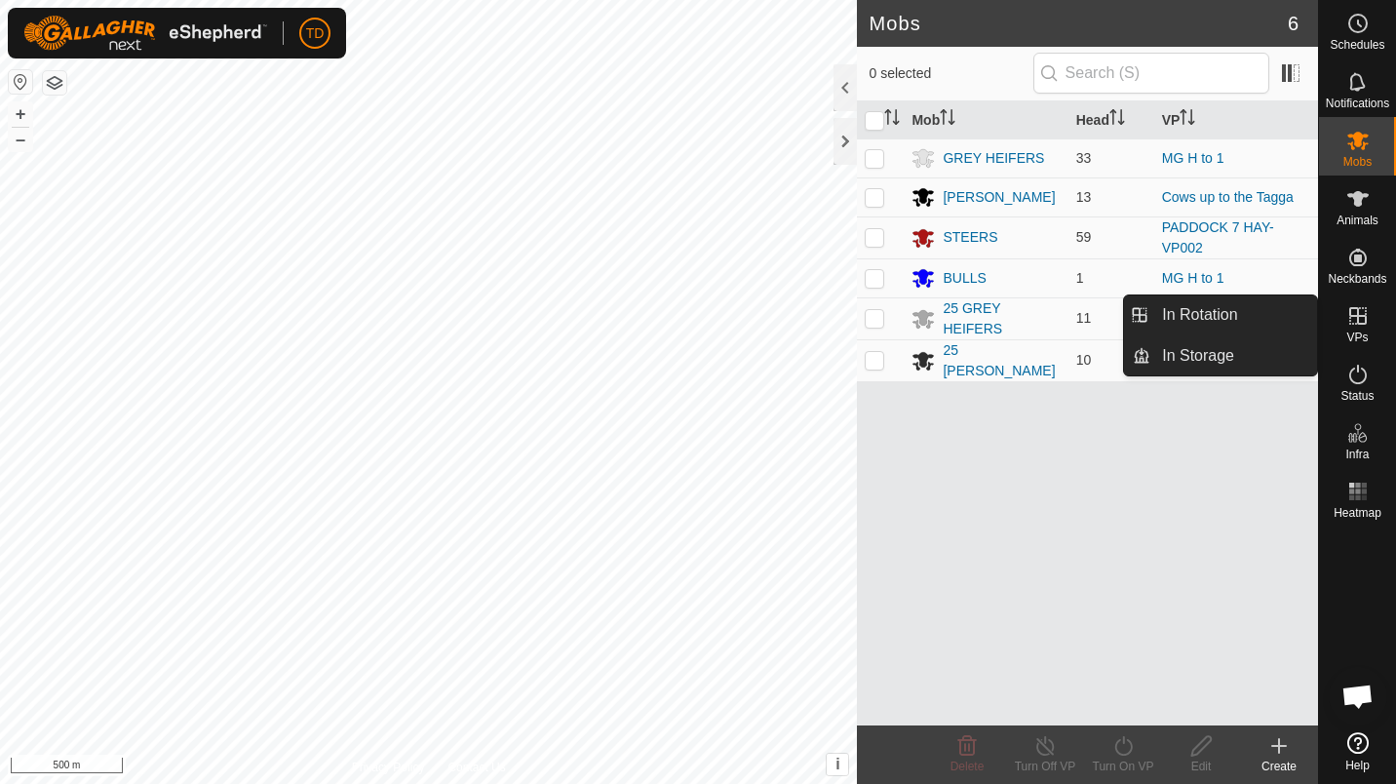
drag, startPoint x: 1370, startPoint y: 292, endPoint x: 1365, endPoint y: 302, distance: 10.9
click at [1365, 302] on es-virtualpaddocks-svg-icon at bounding box center [1357, 315] width 35 height 31
click at [1366, 317] on icon at bounding box center [1357, 315] width 23 height 23
click at [1274, 301] on link "In Rotation" at bounding box center [1233, 314] width 167 height 39
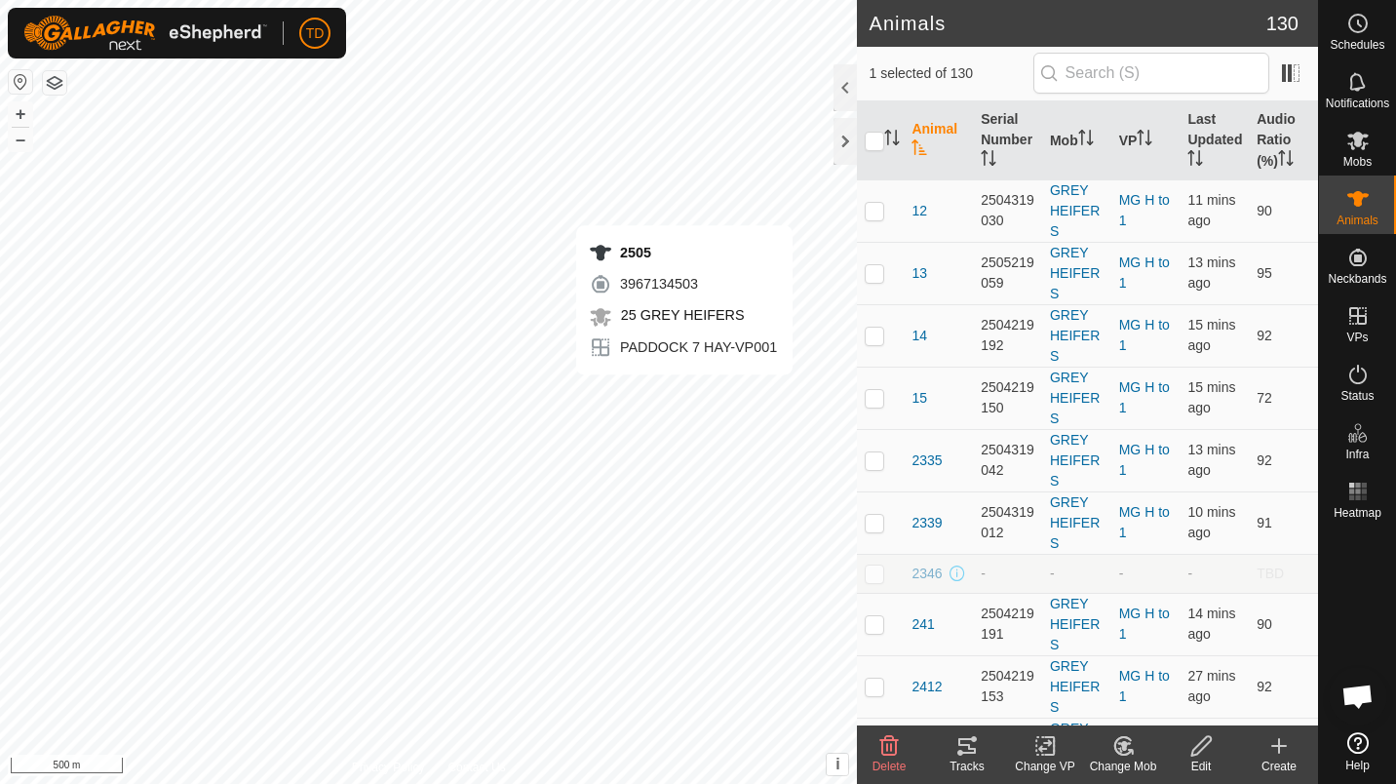
checkbox input "false"
